Goal: Information Seeking & Learning: Learn about a topic

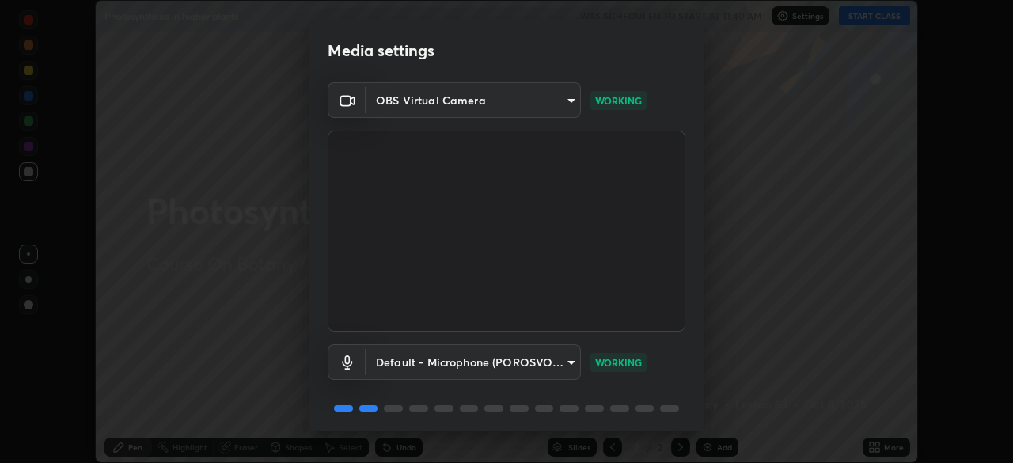
scroll to position [56, 0]
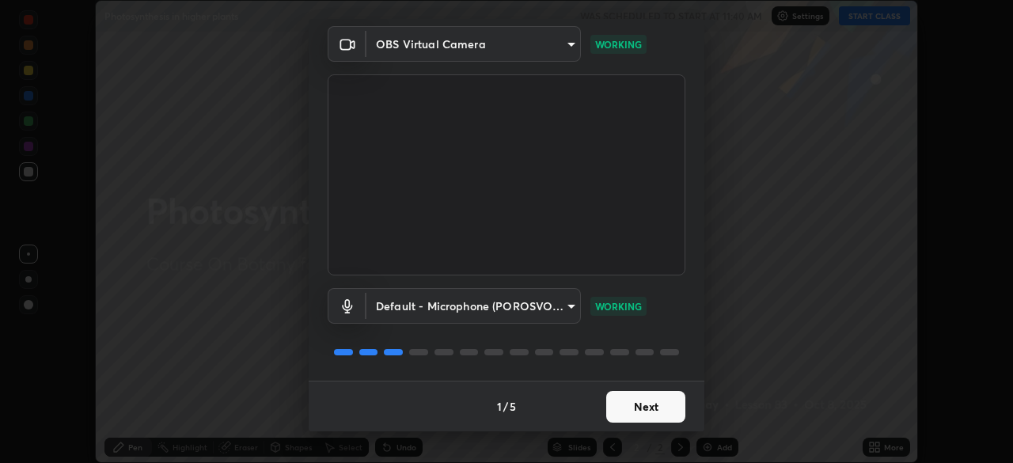
click at [628, 404] on button "Next" at bounding box center [645, 407] width 79 height 32
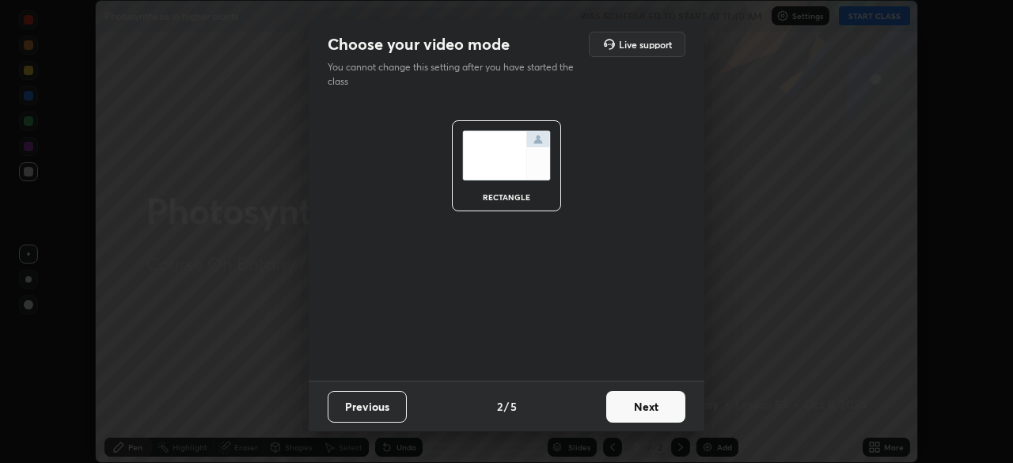
click at [626, 409] on button "Next" at bounding box center [645, 407] width 79 height 32
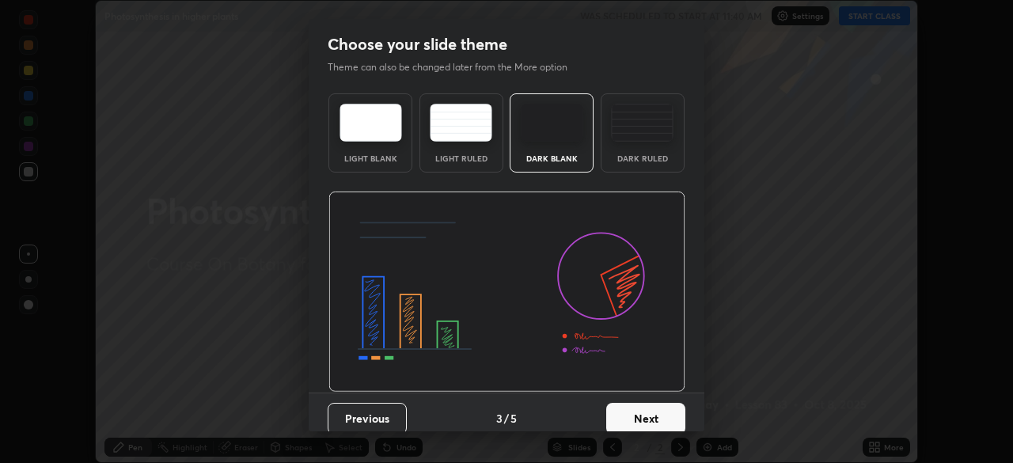
click at [635, 408] on button "Next" at bounding box center [645, 419] width 79 height 32
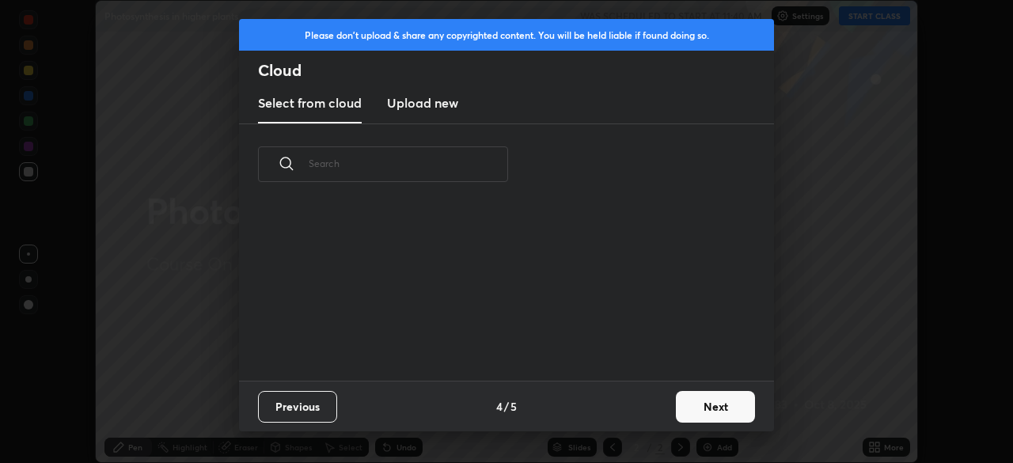
scroll to position [176, 508]
click at [705, 410] on button "Next" at bounding box center [715, 407] width 79 height 32
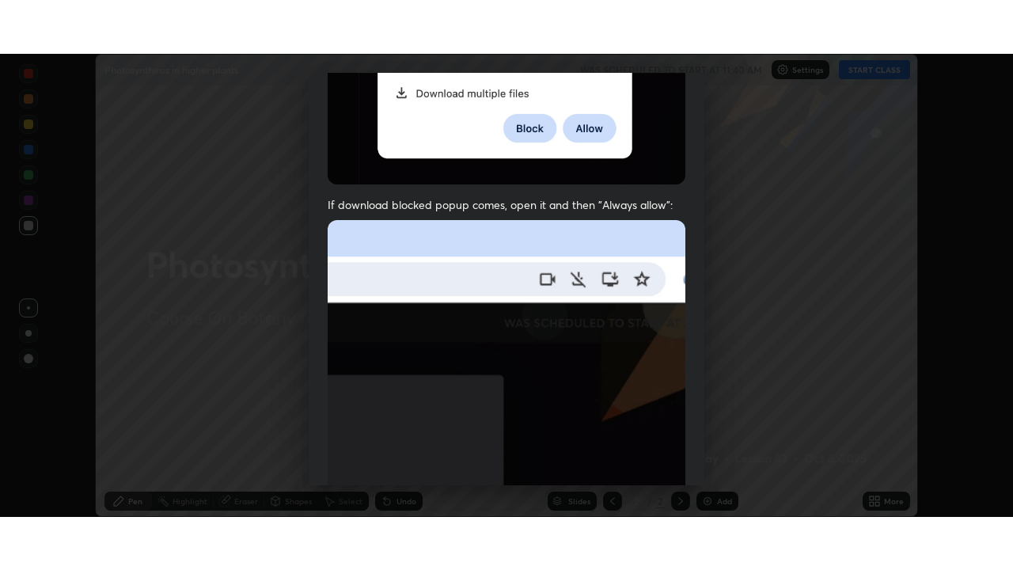
scroll to position [379, 0]
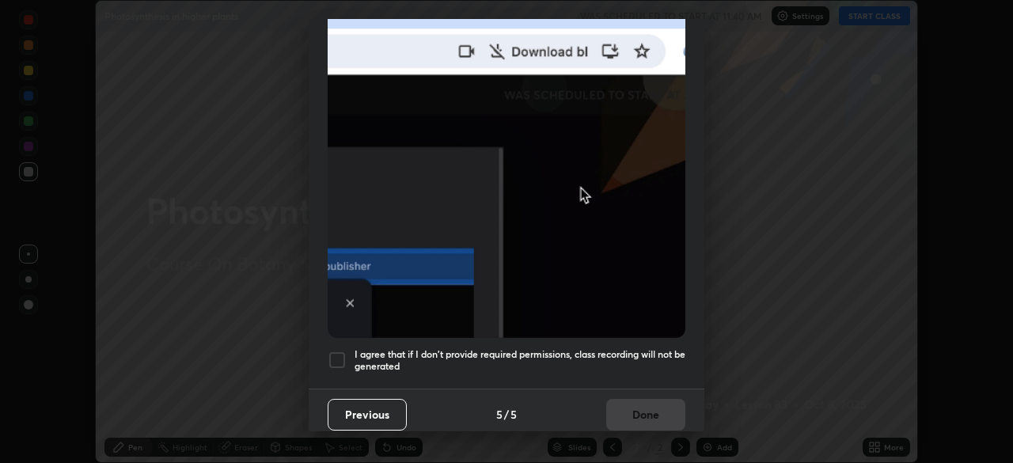
click at [333, 351] on div at bounding box center [337, 360] width 19 height 19
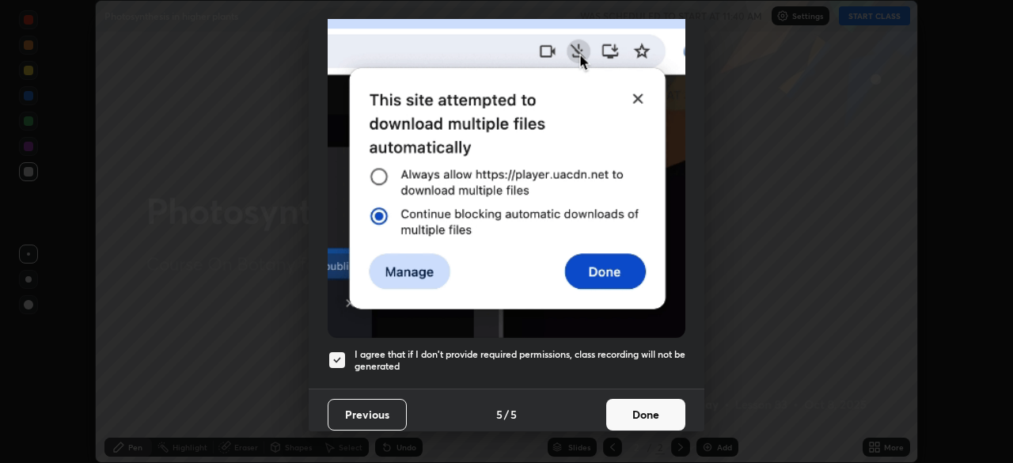
click at [626, 405] on button "Done" at bounding box center [645, 415] width 79 height 32
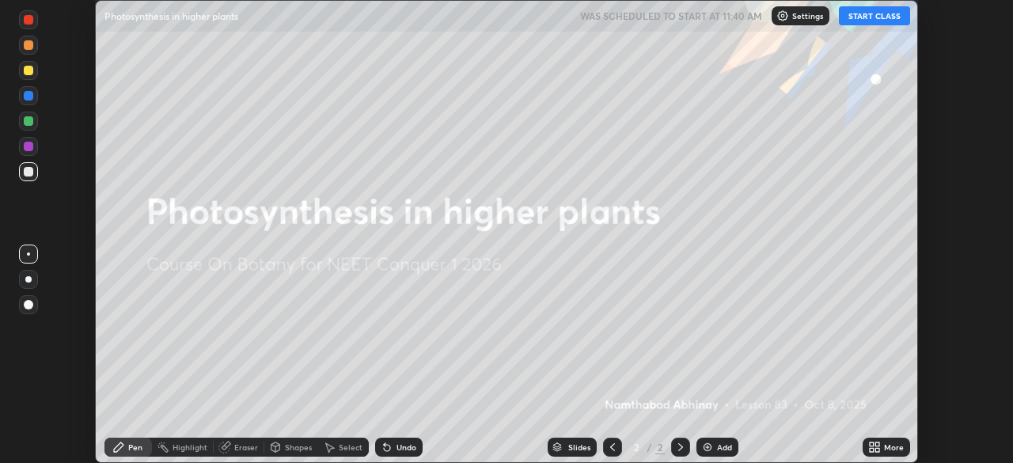
click at [853, 18] on button "START CLASS" at bounding box center [874, 15] width 71 height 19
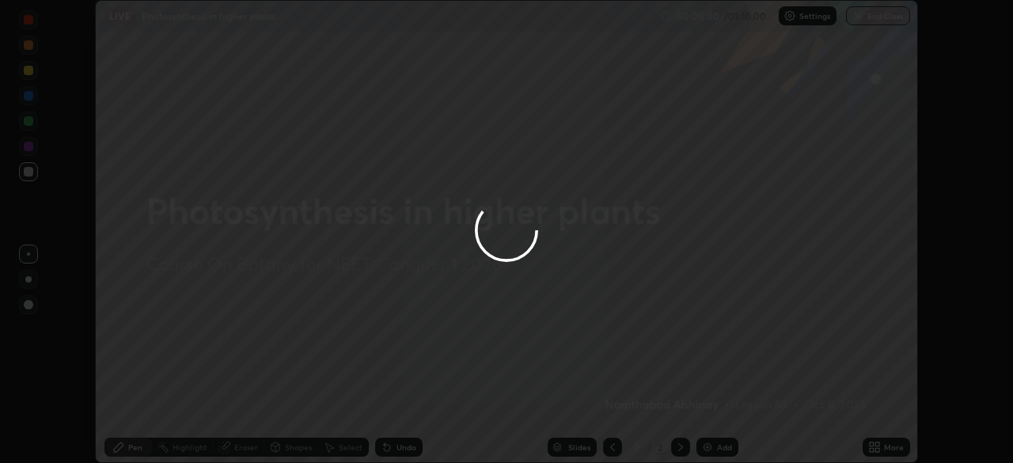
click at [872, 448] on icon at bounding box center [872, 450] width 4 height 4
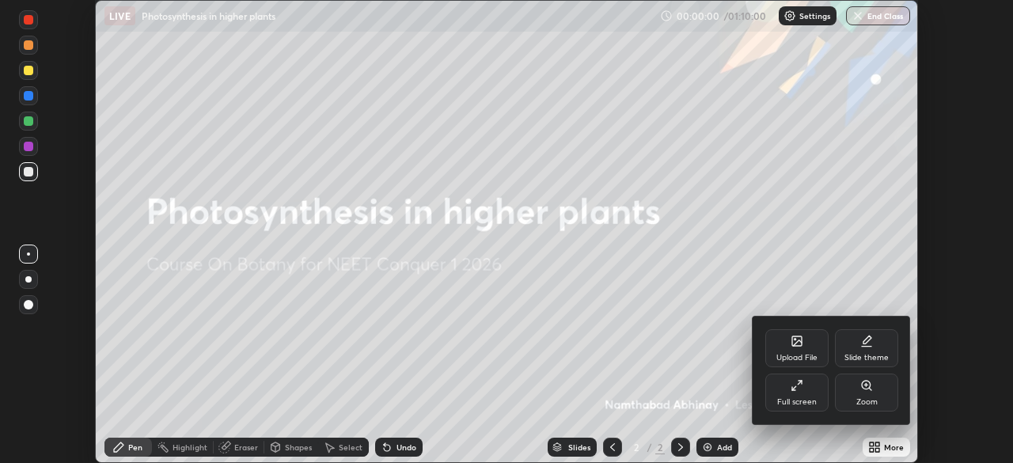
click at [791, 393] on div "Full screen" at bounding box center [797, 393] width 63 height 38
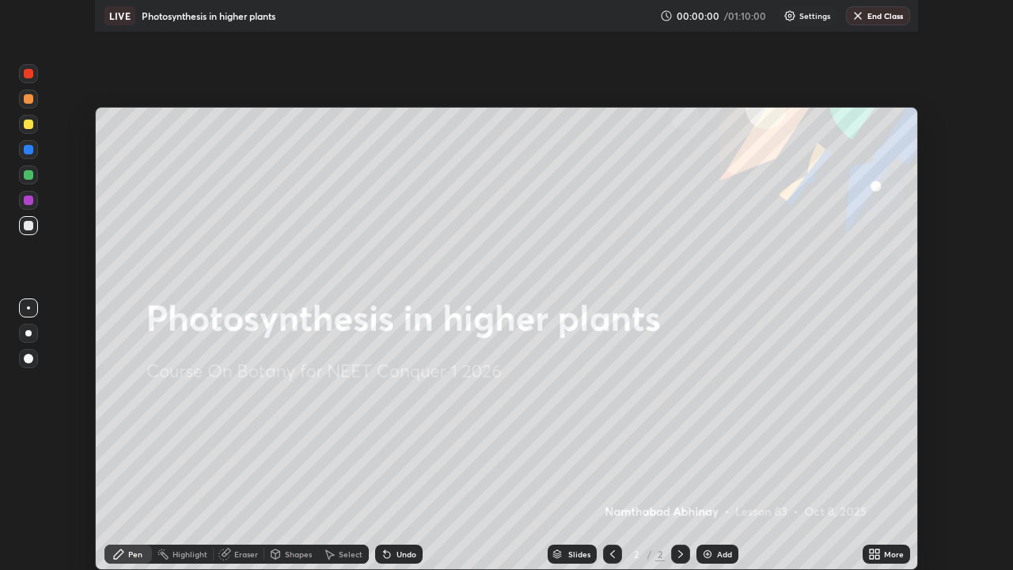
scroll to position [570, 1013]
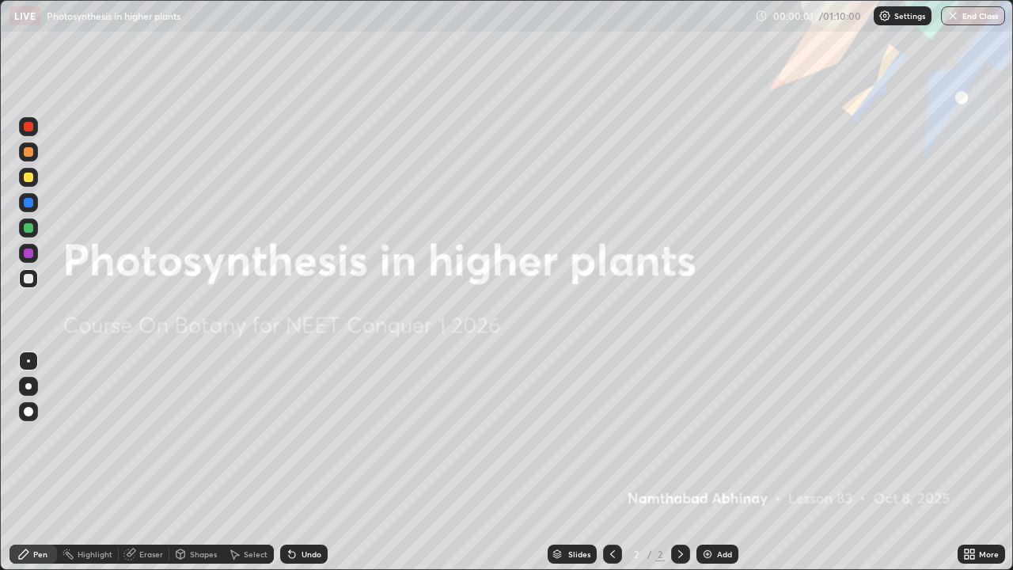
click at [711, 462] on img at bounding box center [707, 554] width 13 height 13
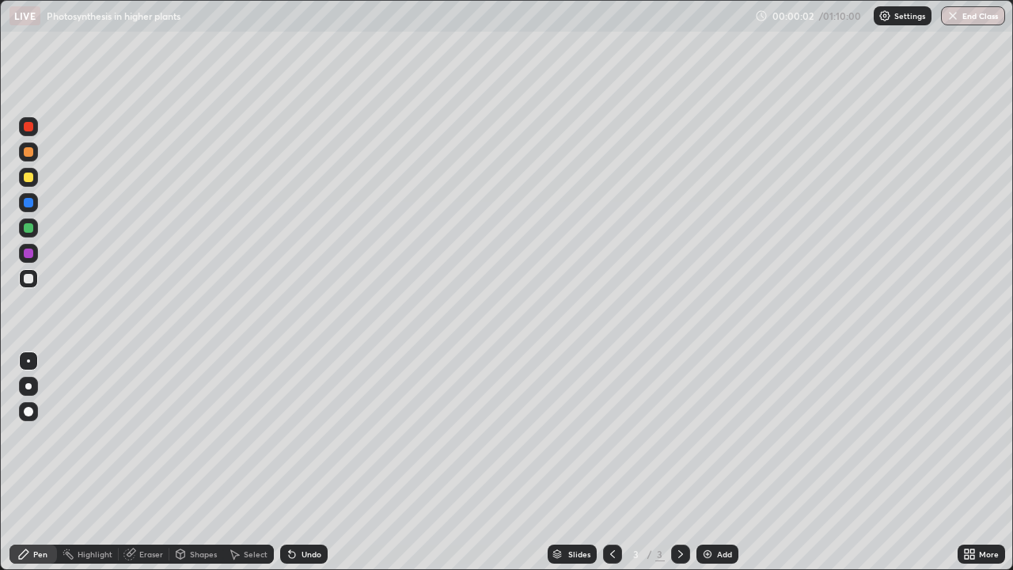
click at [965, 462] on icon at bounding box center [967, 551] width 4 height 4
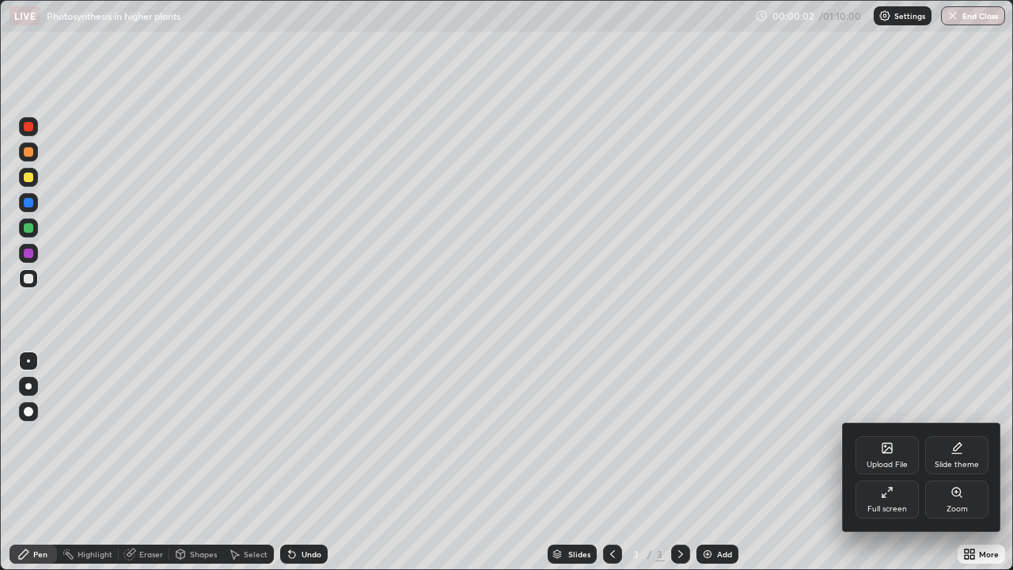
click at [961, 462] on div "Zoom" at bounding box center [956, 500] width 63 height 38
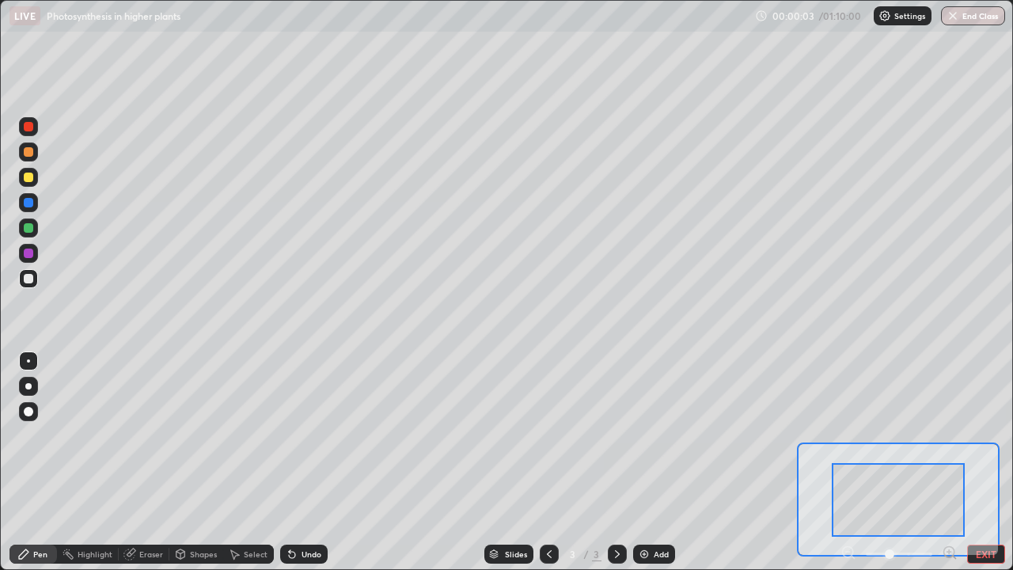
click at [949, 462] on icon at bounding box center [950, 552] width 4 height 0
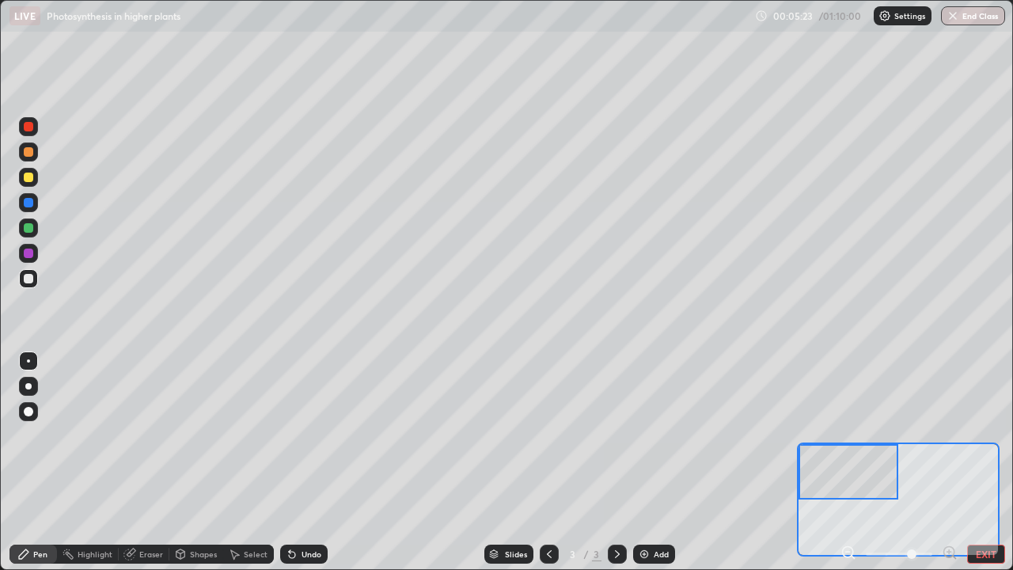
click at [30, 127] on div at bounding box center [29, 127] width 10 height 10
click at [32, 272] on div at bounding box center [28, 278] width 19 height 19
click at [657, 462] on div "Add" at bounding box center [661, 554] width 15 height 8
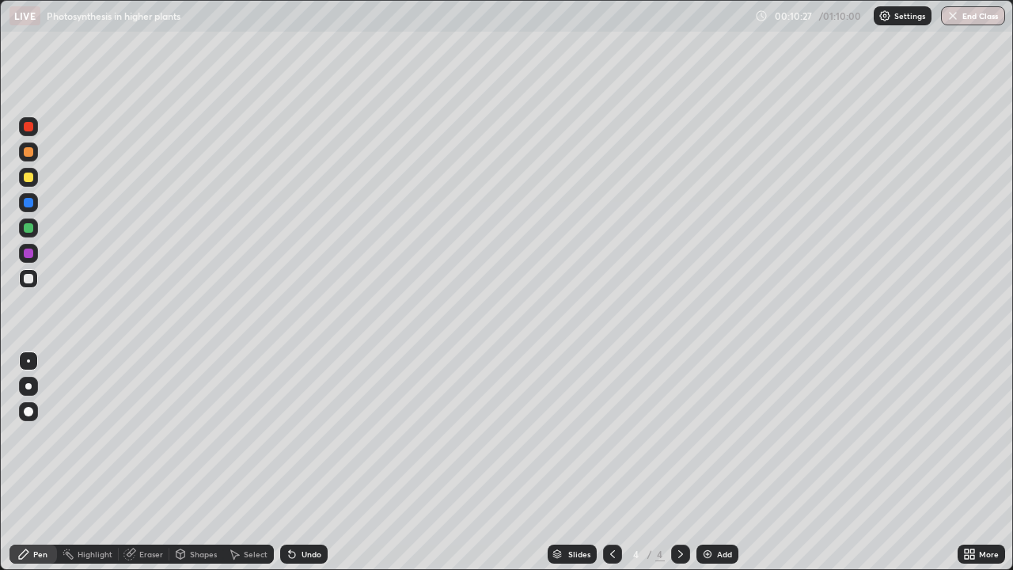
click at [969, 462] on icon at bounding box center [969, 554] width 13 height 13
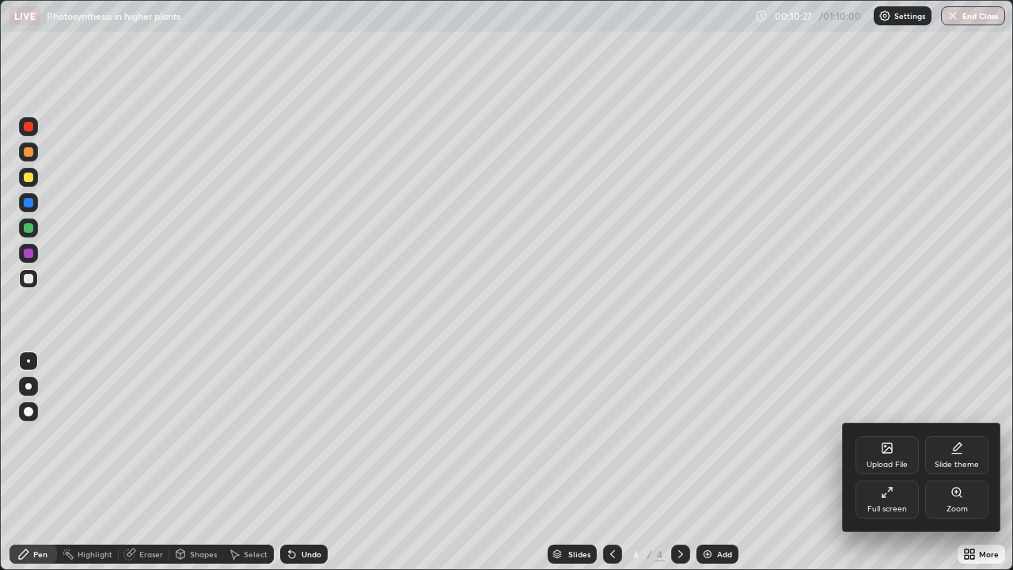
click at [958, 462] on div "Zoom" at bounding box center [956, 500] width 63 height 38
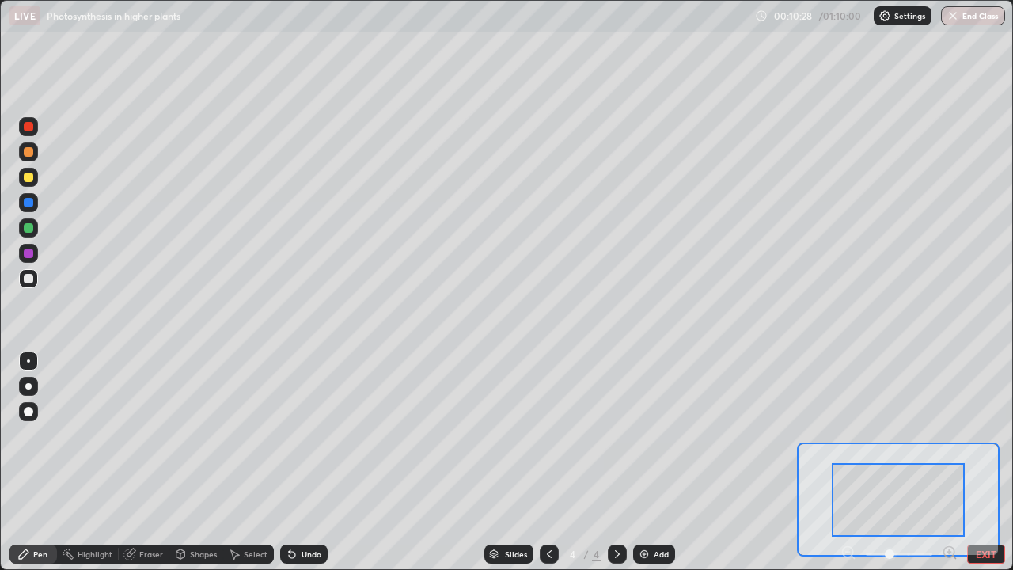
click at [949, 462] on icon at bounding box center [949, 552] width 0 height 4
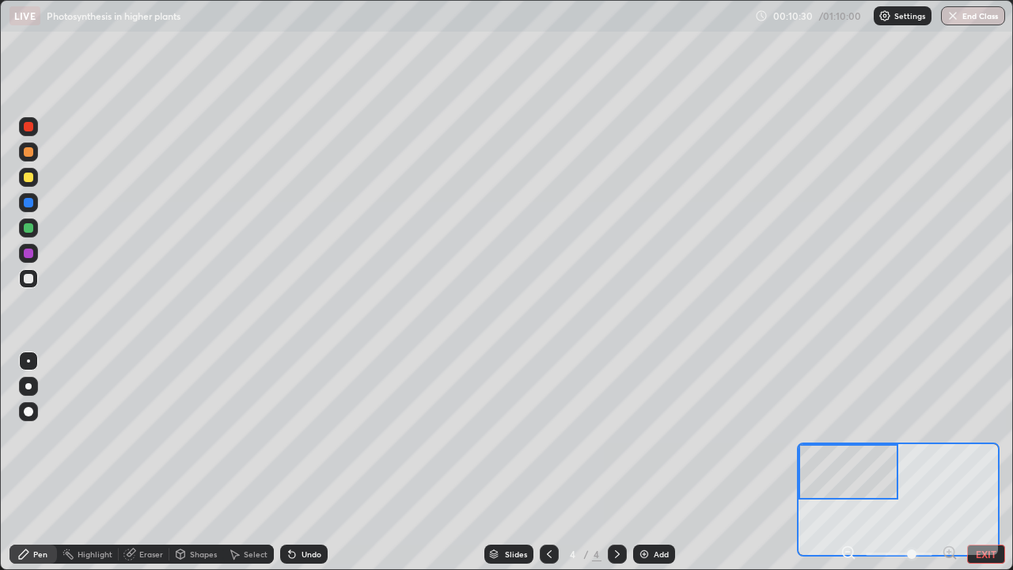
click at [26, 129] on div at bounding box center [29, 127] width 10 height 10
click at [29, 178] on div at bounding box center [29, 178] width 10 height 10
click at [26, 276] on div at bounding box center [29, 279] width 10 height 10
click at [29, 228] on div at bounding box center [29, 228] width 10 height 10
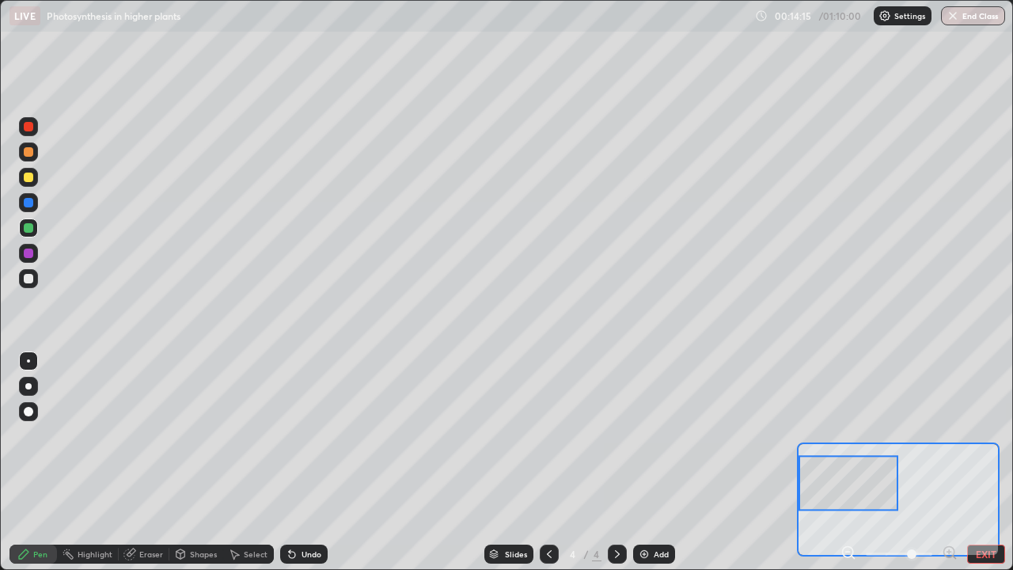
click at [32, 129] on div at bounding box center [29, 127] width 10 height 10
click at [149, 462] on div "Eraser" at bounding box center [151, 554] width 24 height 8
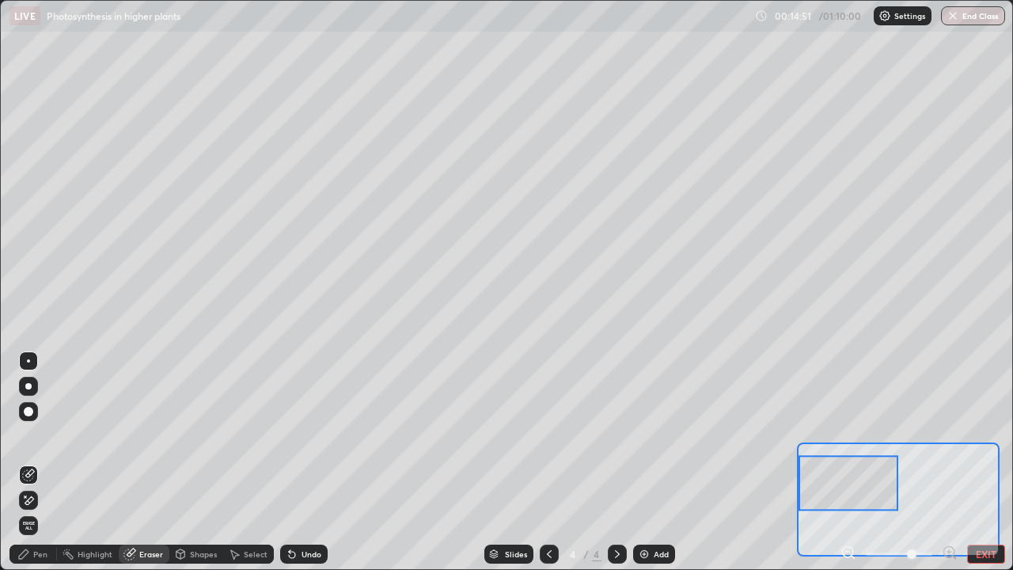
click at [40, 462] on div "Pen" at bounding box center [40, 554] width 14 height 8
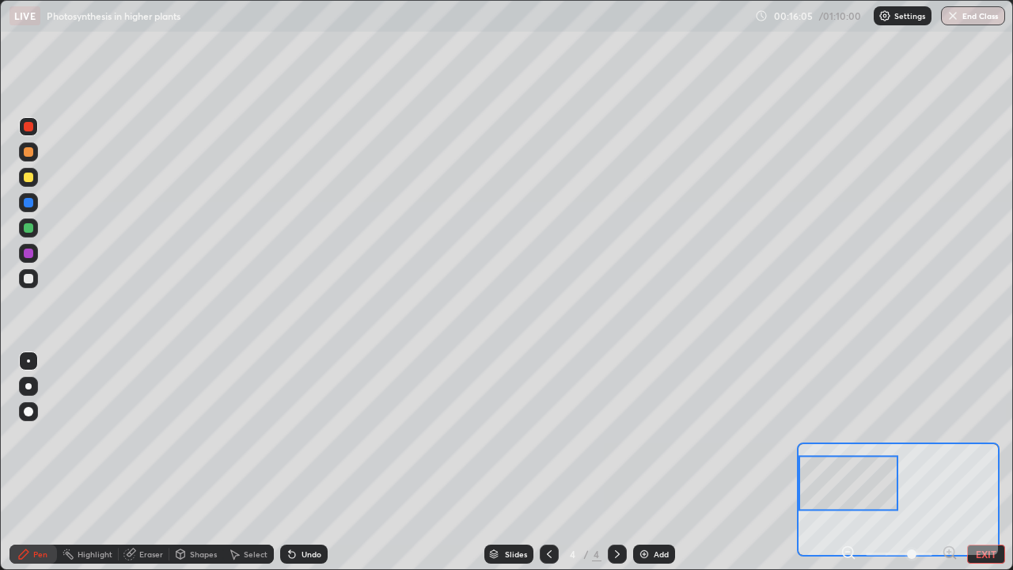
click at [24, 177] on div at bounding box center [29, 178] width 10 height 10
click at [31, 230] on div at bounding box center [29, 228] width 10 height 10
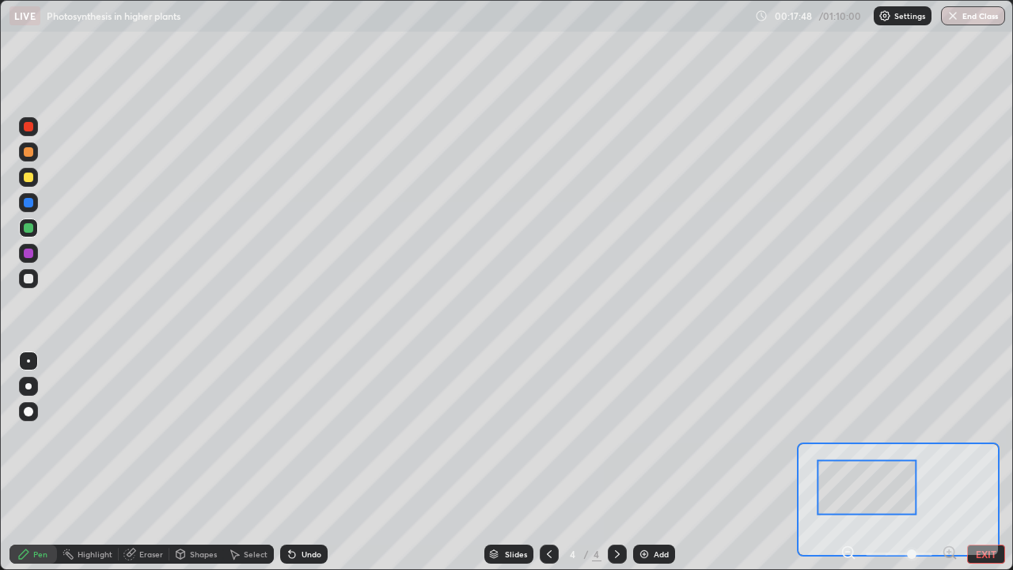
click at [30, 131] on div at bounding box center [29, 127] width 10 height 10
click at [29, 279] on div at bounding box center [29, 279] width 10 height 10
click at [146, 462] on div "Eraser" at bounding box center [151, 554] width 24 height 8
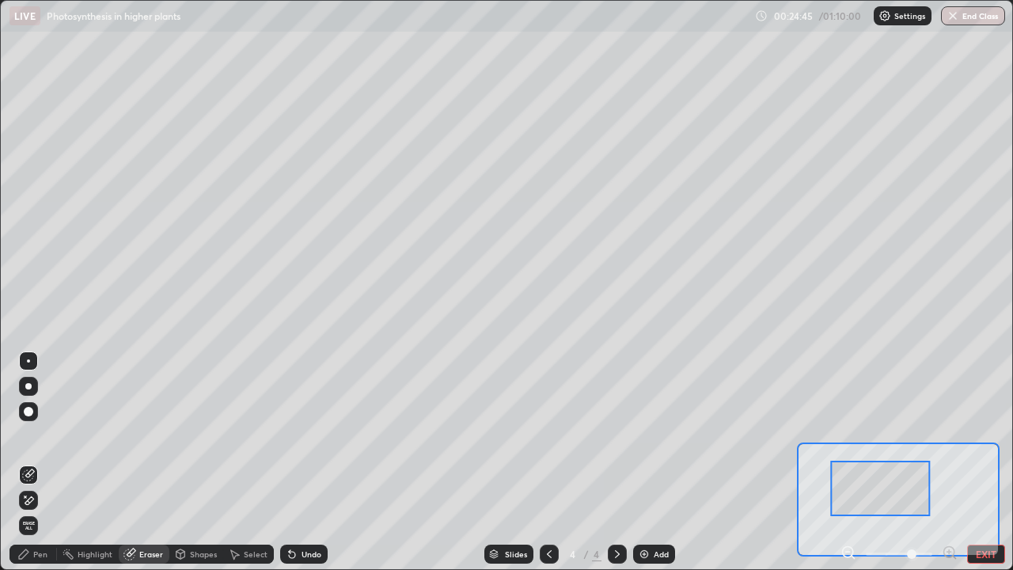
click at [40, 462] on div "Pen" at bounding box center [40, 554] width 14 height 8
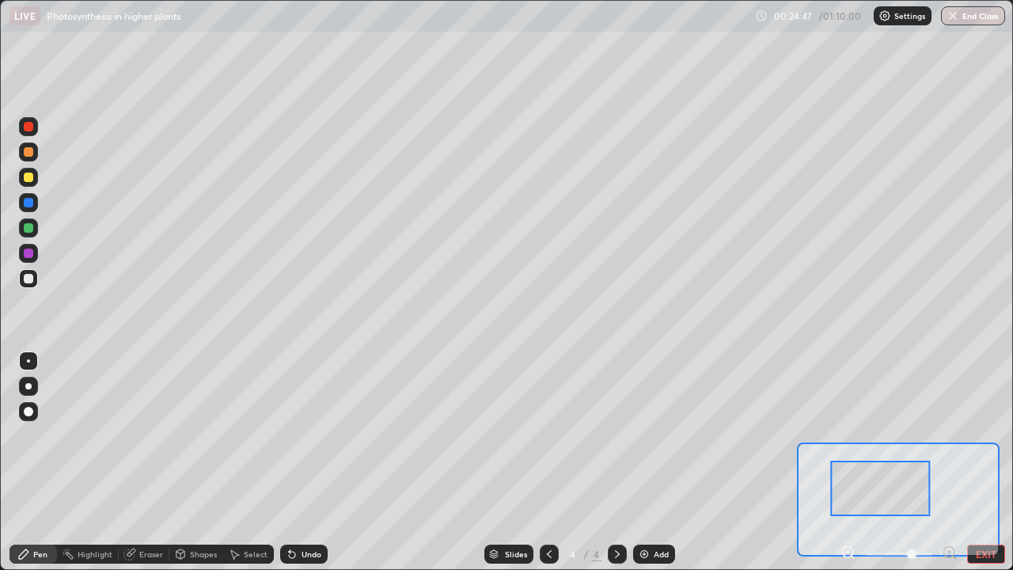
click at [32, 281] on div at bounding box center [29, 279] width 10 height 10
click at [548, 462] on icon at bounding box center [549, 554] width 13 height 13
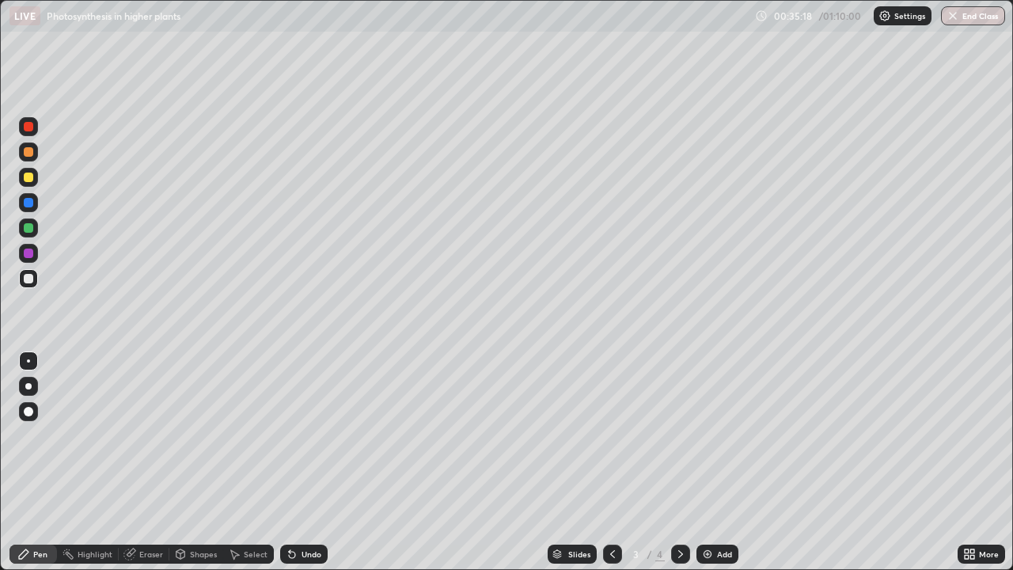
click at [679, 462] on icon at bounding box center [681, 554] width 13 height 13
click at [969, 462] on icon at bounding box center [967, 551] width 4 height 4
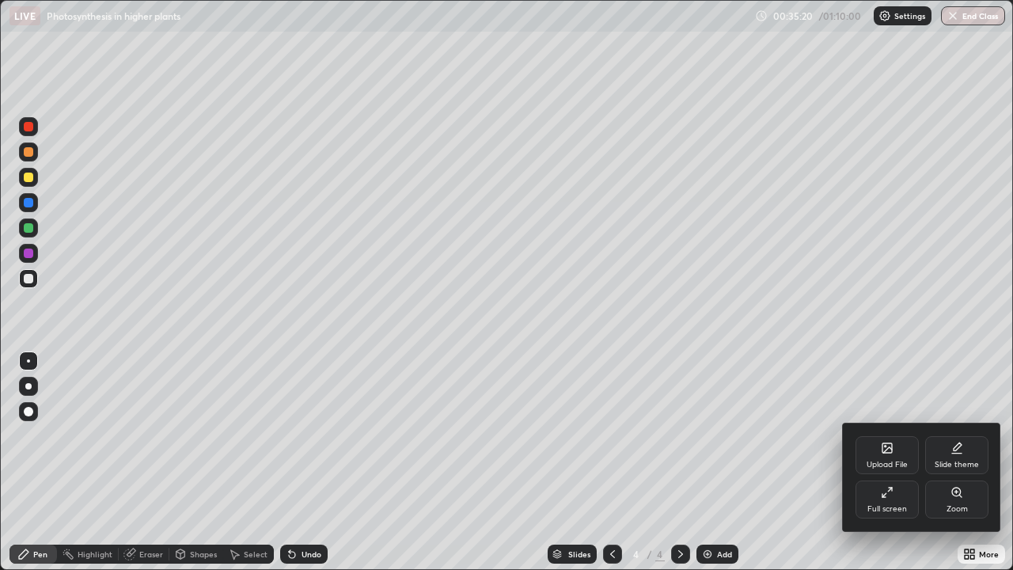
click at [946, 462] on div "Zoom" at bounding box center [956, 500] width 63 height 38
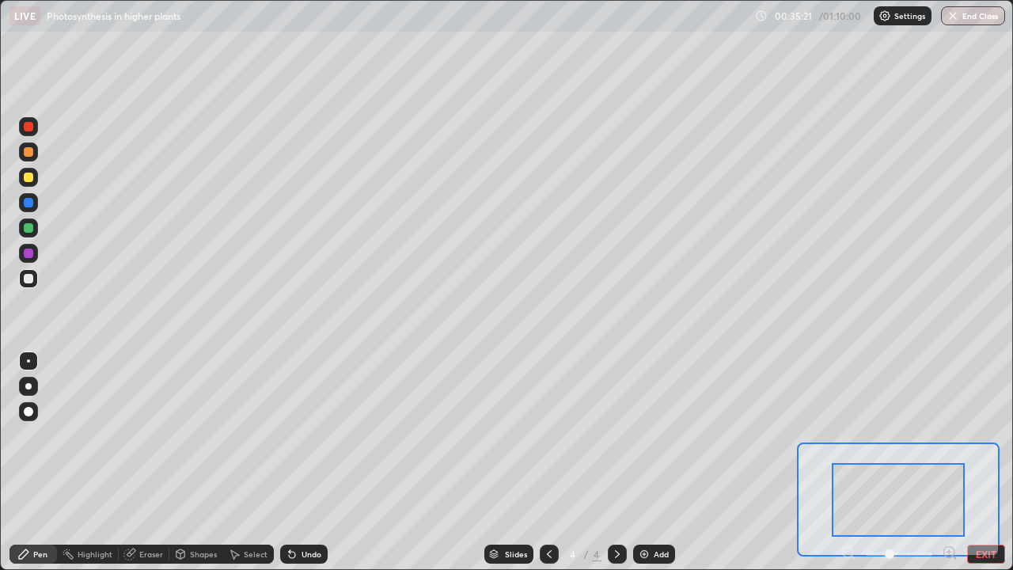
click at [949, 462] on icon at bounding box center [950, 552] width 4 height 0
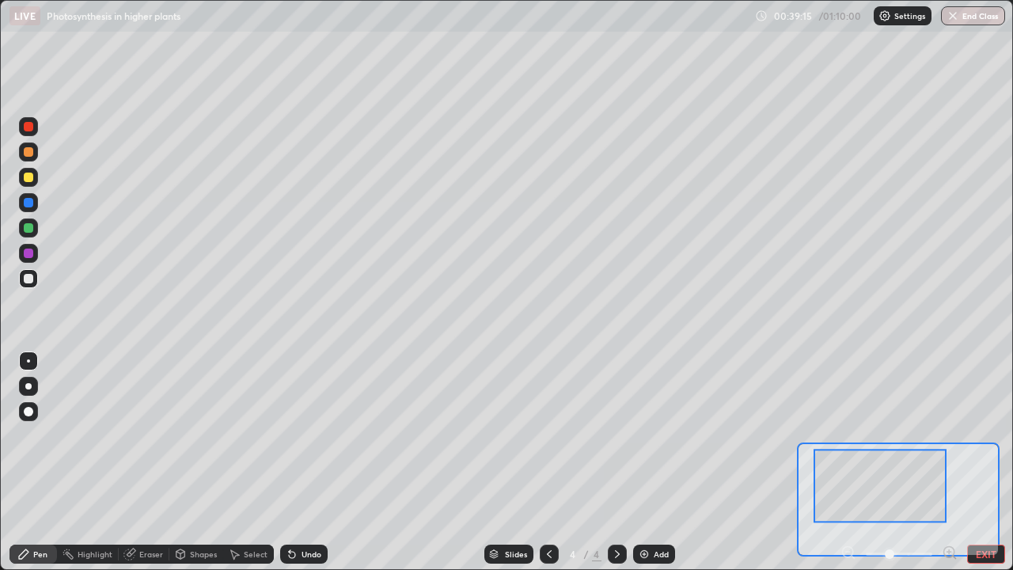
click at [654, 462] on div "Add" at bounding box center [654, 554] width 42 height 19
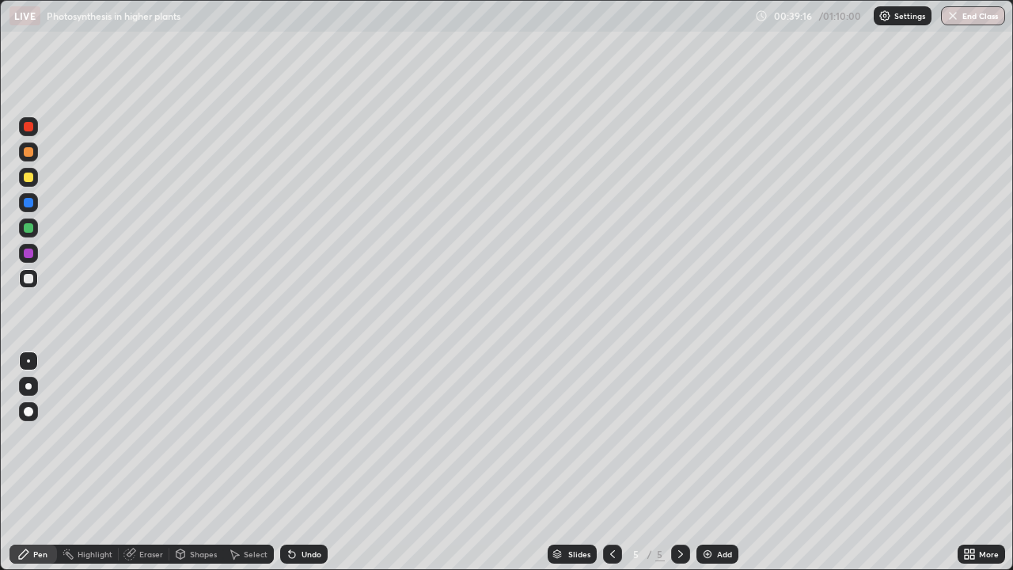
click at [968, 462] on icon at bounding box center [969, 554] width 13 height 13
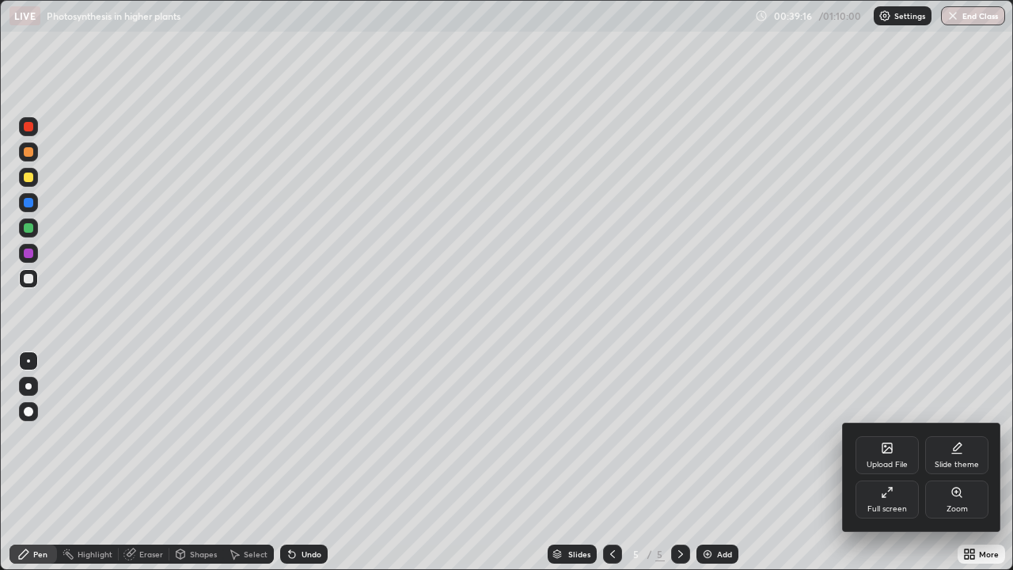
click at [961, 462] on div "Zoom" at bounding box center [956, 500] width 63 height 38
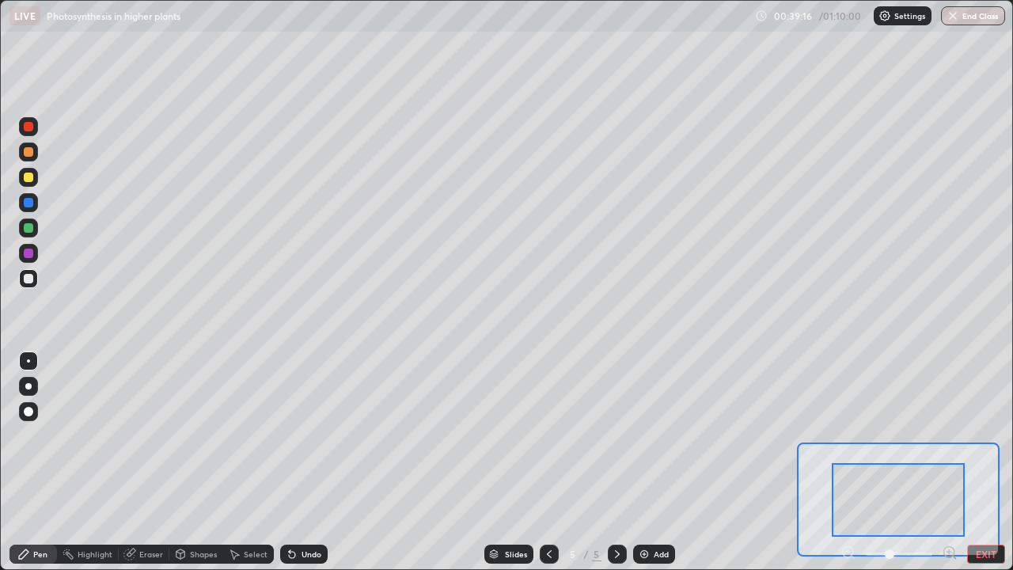
click at [954, 462] on icon at bounding box center [954, 557] width 3 height 3
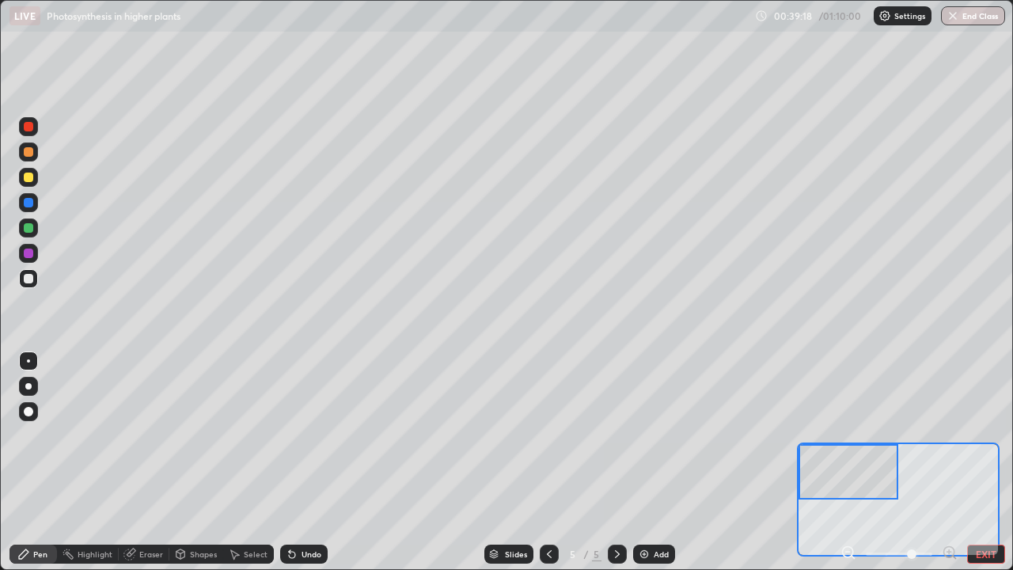
click at [26, 127] on div at bounding box center [29, 127] width 10 height 10
click at [144, 462] on div "Eraser" at bounding box center [151, 554] width 24 height 8
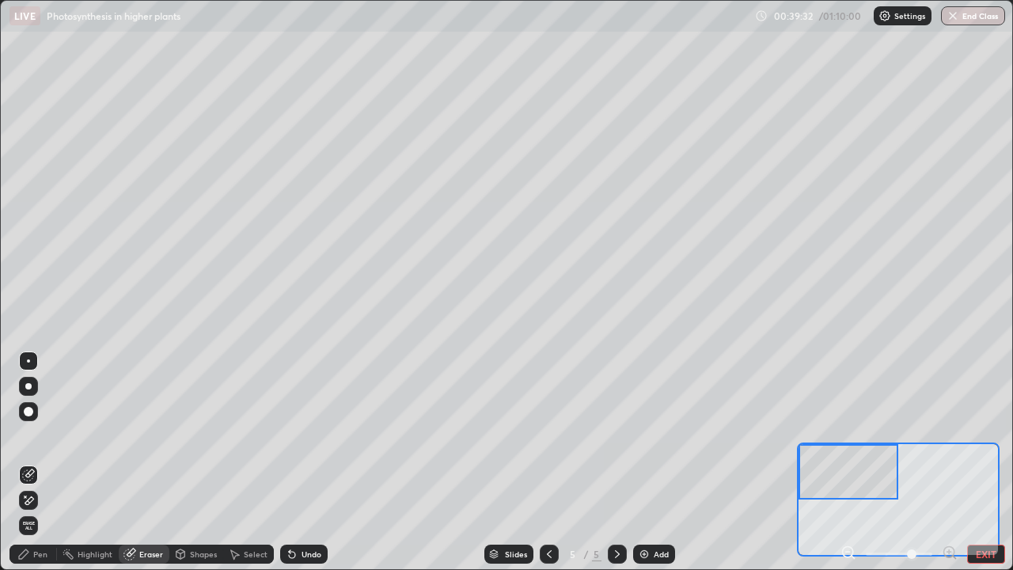
click at [38, 462] on div "Pen" at bounding box center [40, 554] width 14 height 8
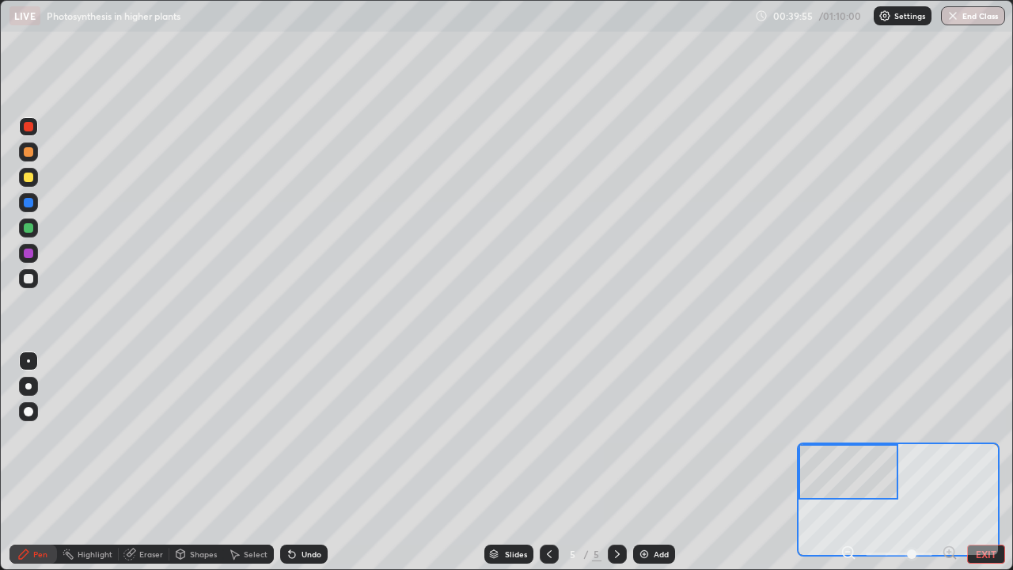
click at [29, 279] on div at bounding box center [29, 279] width 10 height 10
click at [34, 178] on div at bounding box center [28, 177] width 19 height 19
click at [982, 16] on button "End Class" at bounding box center [973, 15] width 64 height 19
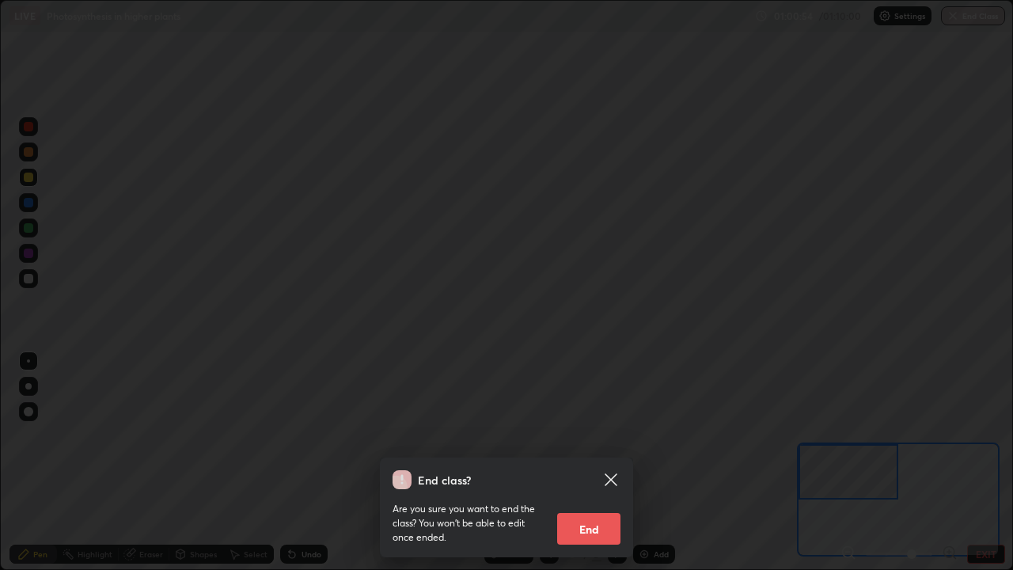
click at [606, 462] on button "End" at bounding box center [588, 529] width 63 height 32
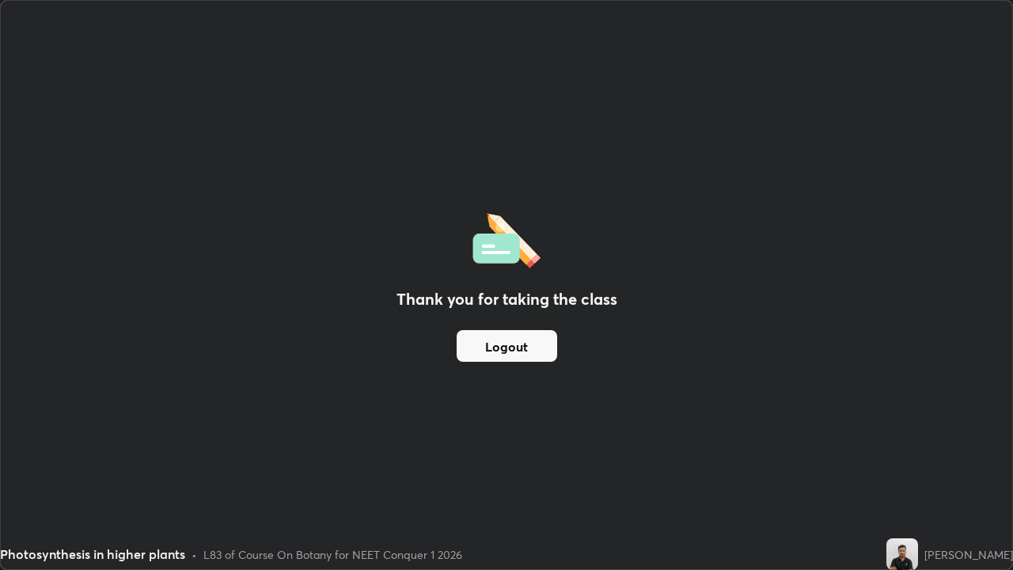
click at [537, 343] on button "Logout" at bounding box center [507, 346] width 101 height 32
